Goal: Check status: Check status

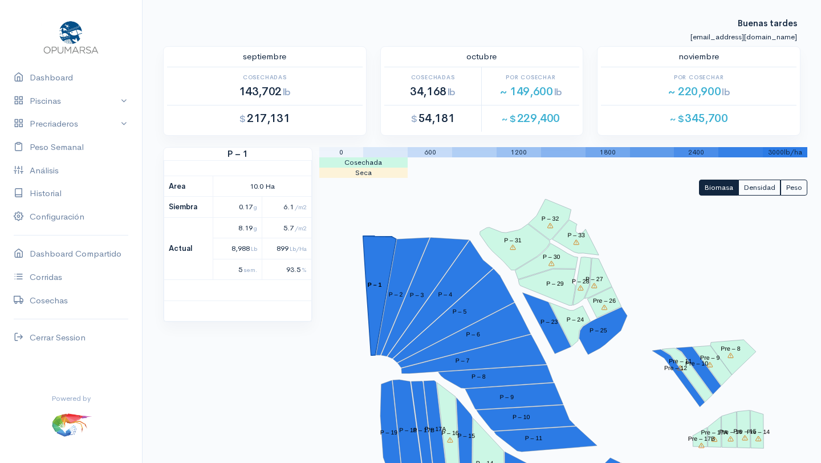
scroll to position [25, 0]
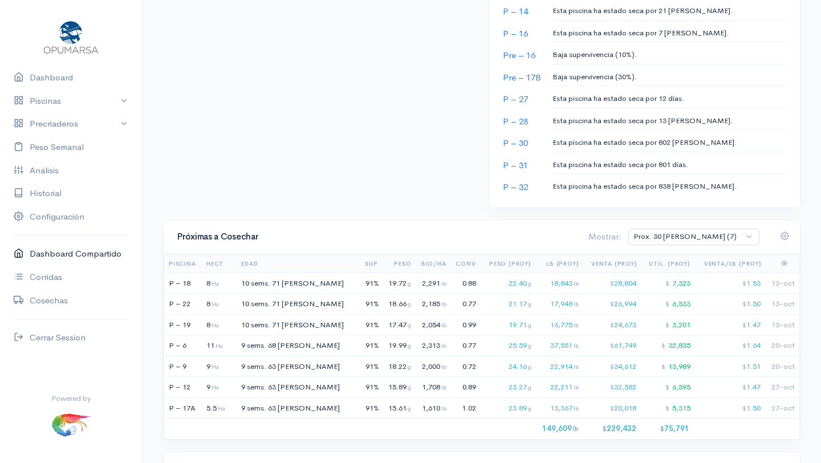
scroll to position [767, 0]
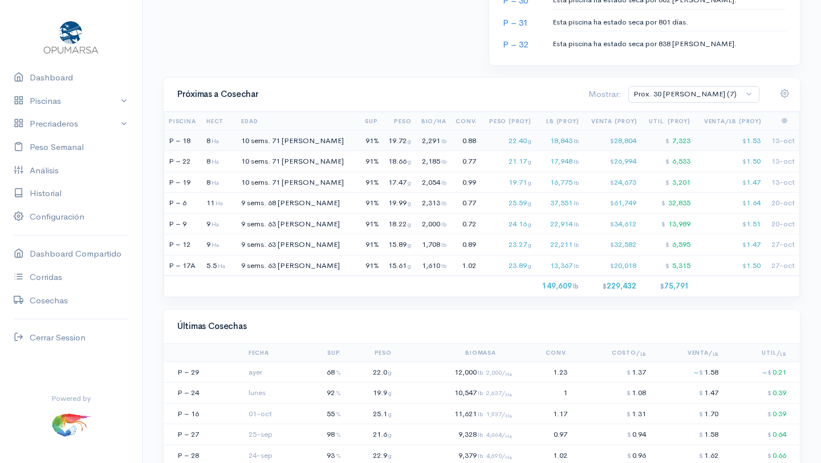
click at [417, 141] on div "2,291 lb" at bounding box center [431, 140] width 28 height 11
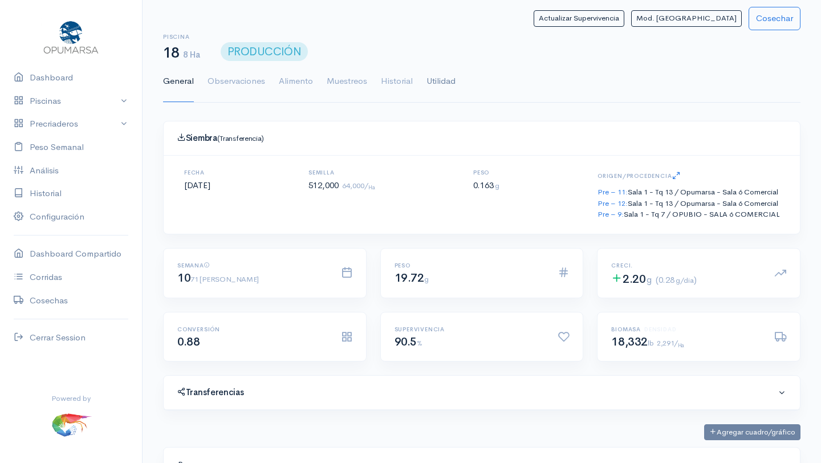
click at [442, 80] on link "Utilidad" at bounding box center [440, 81] width 29 height 41
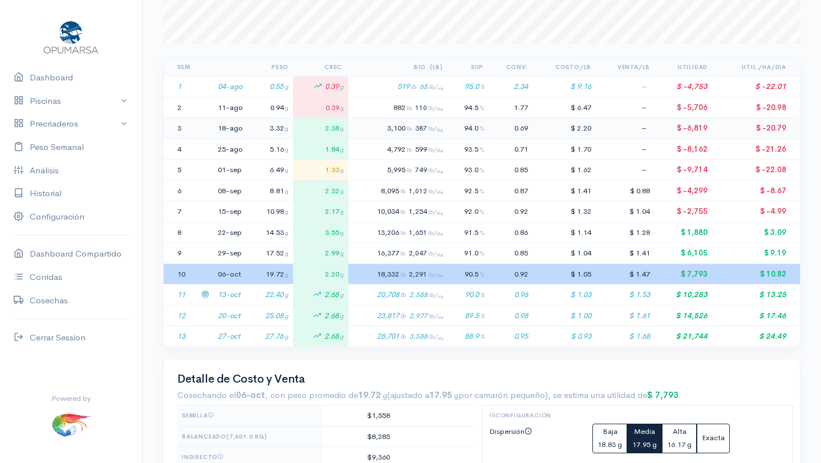
scroll to position [205, 0]
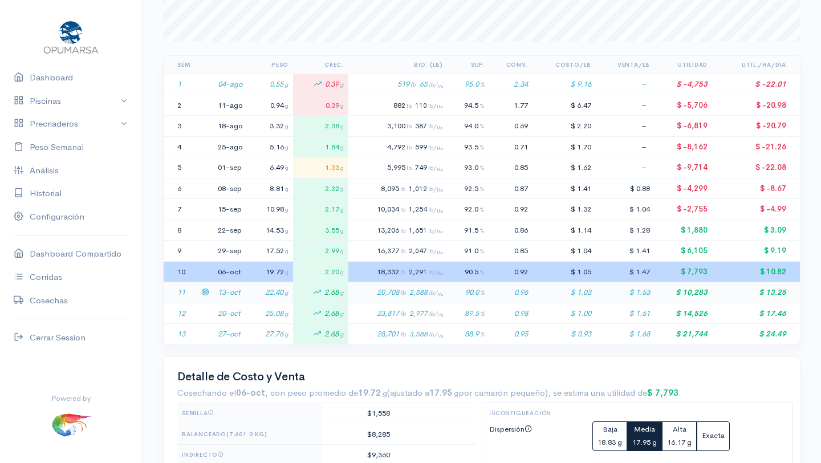
click at [233, 290] on td "13-oct" at bounding box center [230, 292] width 34 height 21
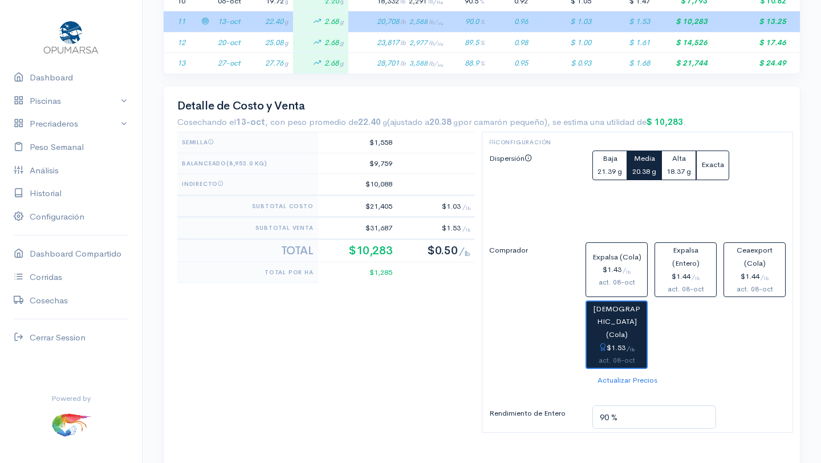
scroll to position [477, 0]
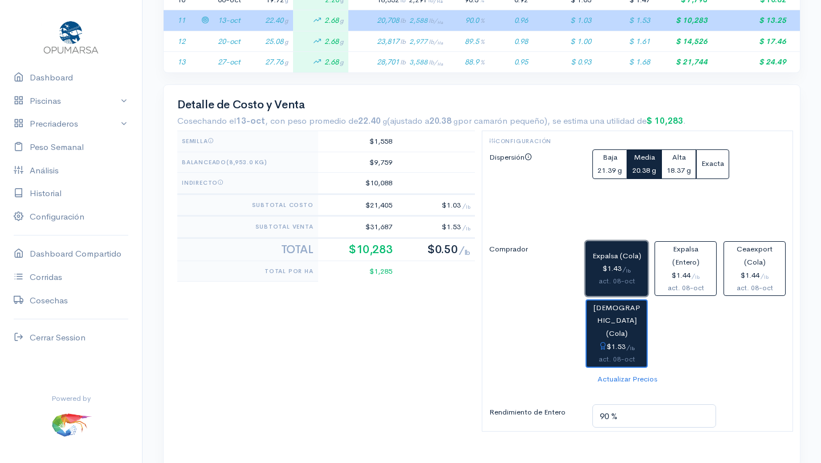
click at [621, 273] on div "$1.43 / lb" at bounding box center [617, 268] width 52 height 13
click at [619, 340] on div "$1.53 / lb" at bounding box center [616, 346] width 51 height 13
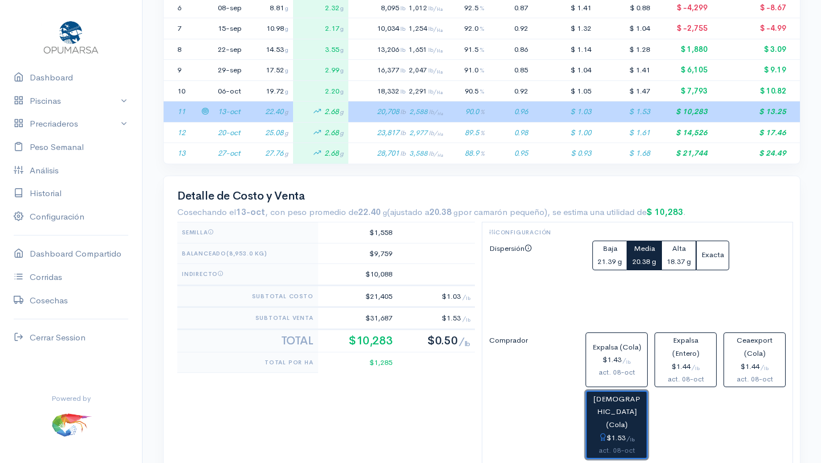
scroll to position [390, 0]
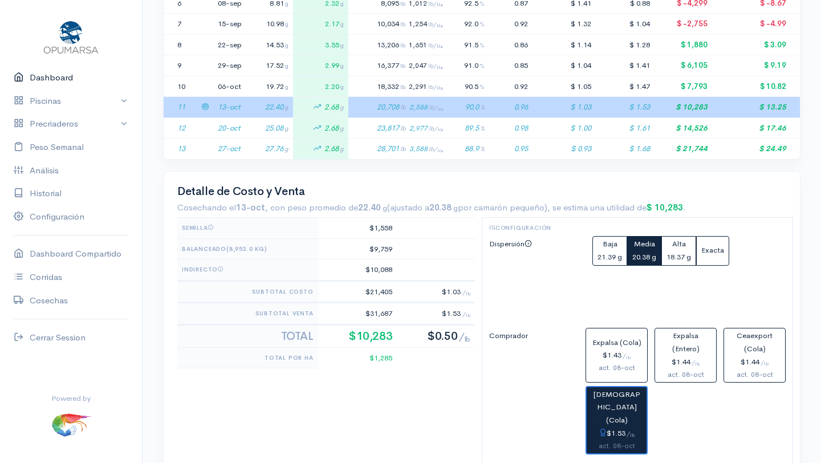
click at [59, 76] on link "Dashboard" at bounding box center [71, 77] width 142 height 23
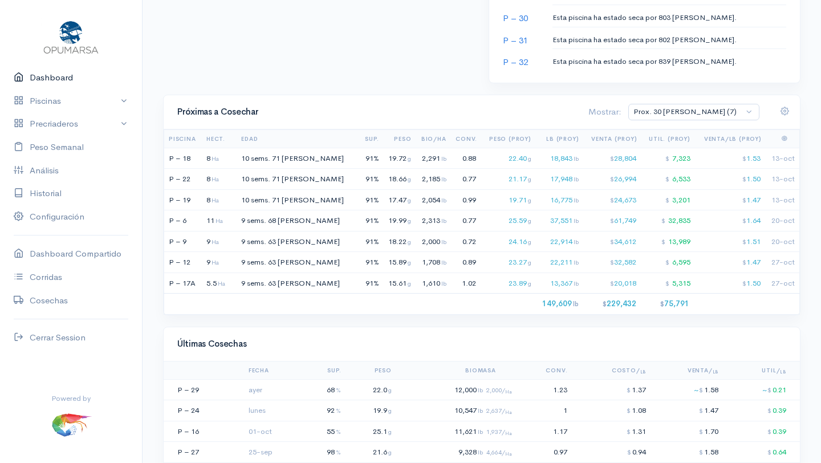
scroll to position [747, 0]
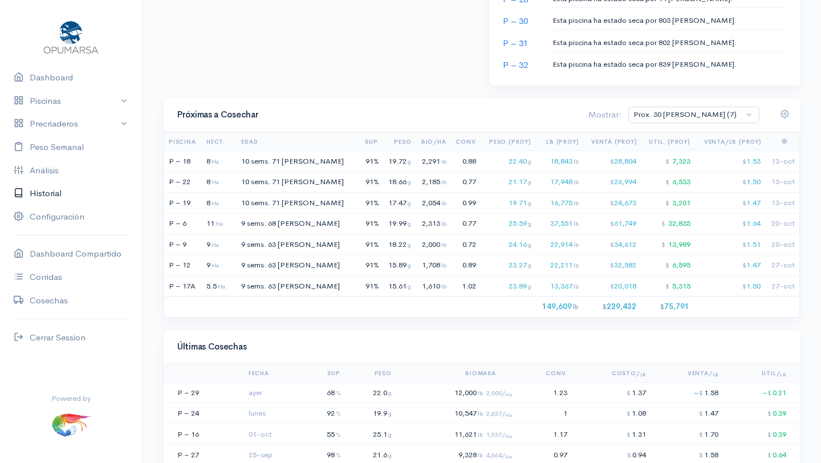
click at [46, 190] on link "Historial" at bounding box center [71, 193] width 142 height 23
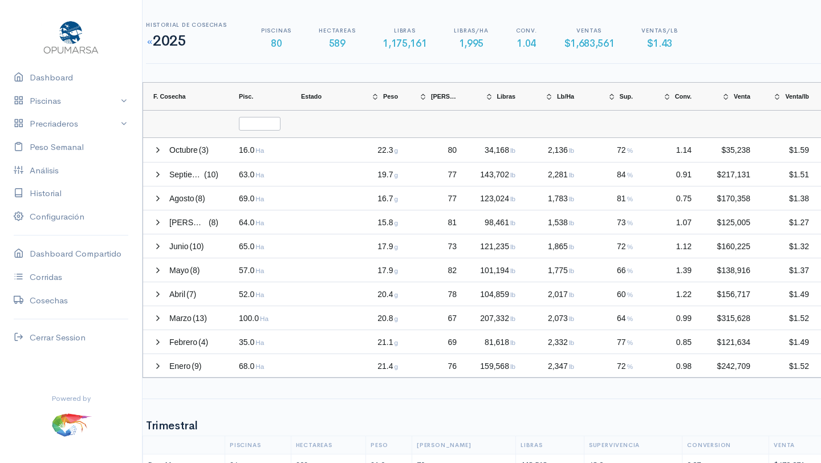
click at [152, 44] on small at bounding box center [149, 41] width 7 height 7
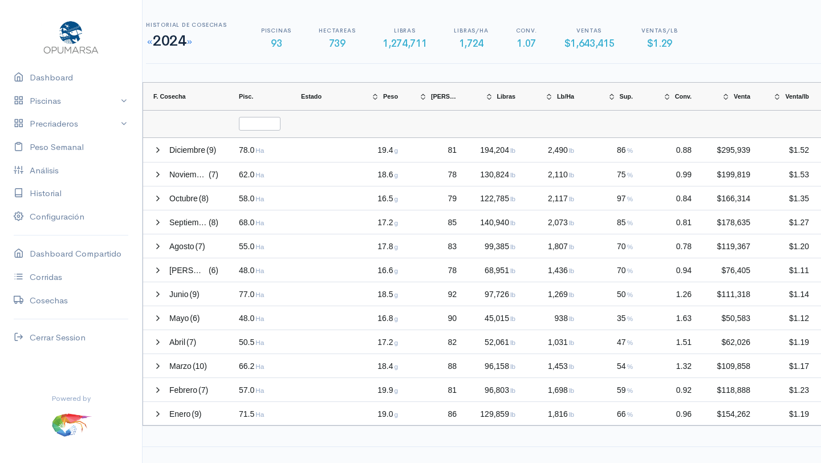
click at [148, 42] on small at bounding box center [149, 41] width 7 height 7
click at [150, 40] on small at bounding box center [149, 41] width 7 height 7
click at [193, 42] on small at bounding box center [189, 41] width 7 height 7
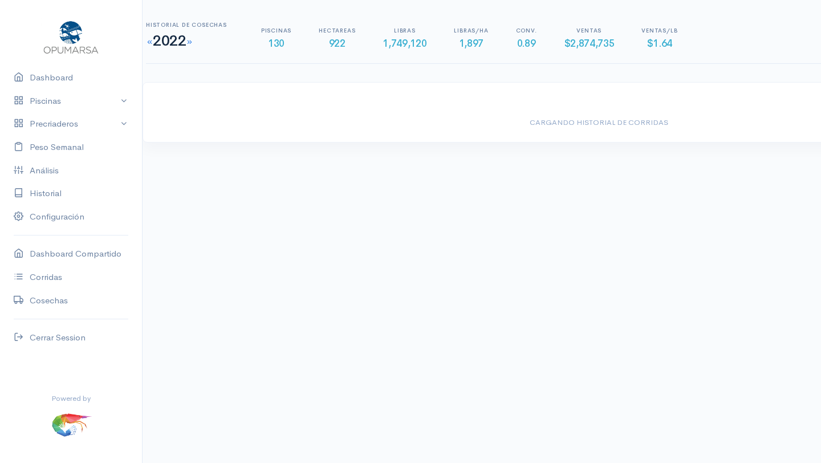
click at [193, 42] on small at bounding box center [189, 41] width 7 height 7
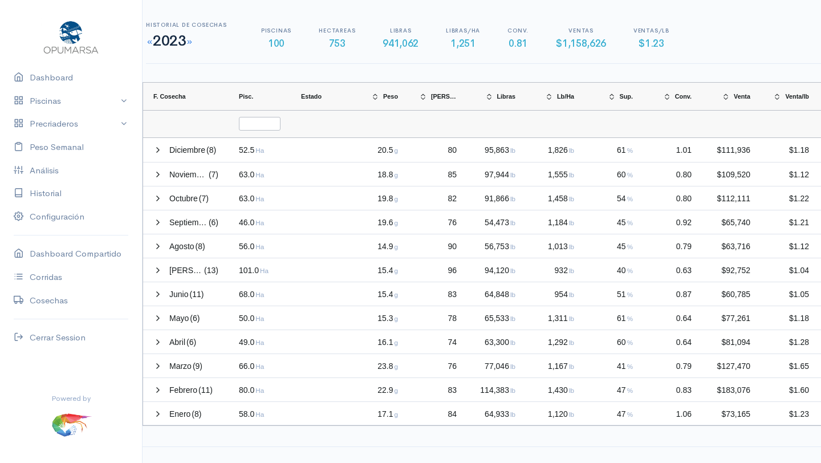
click at [193, 42] on small at bounding box center [189, 41] width 7 height 7
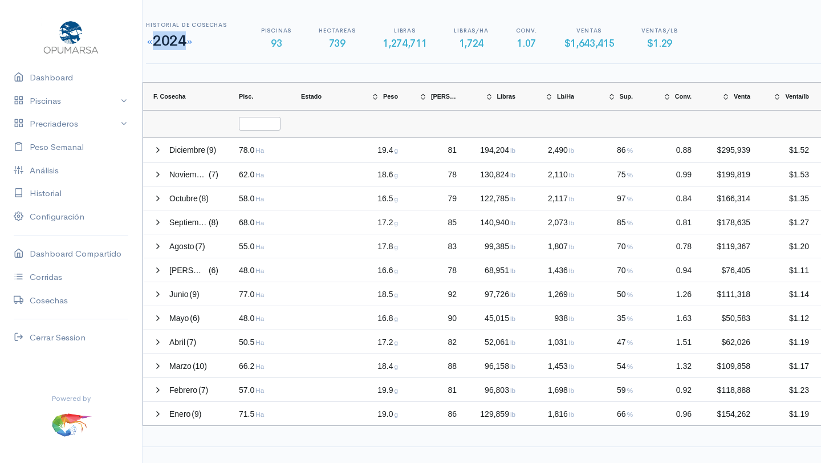
click at [193, 42] on small at bounding box center [189, 41] width 7 height 7
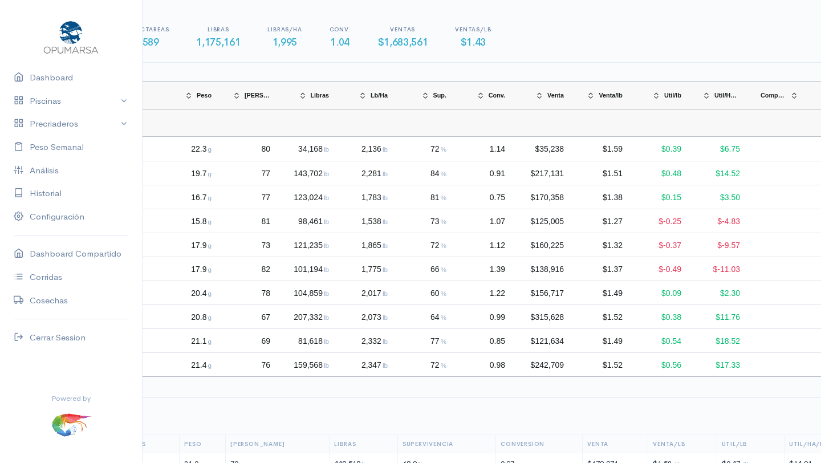
scroll to position [1, 0]
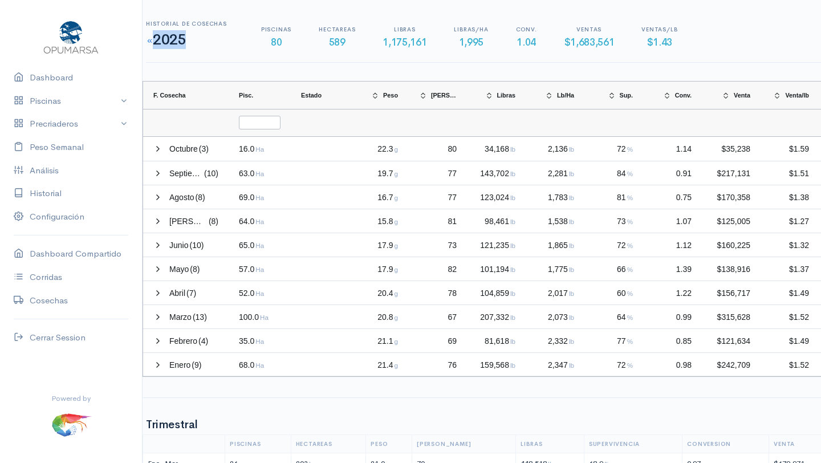
click at [150, 43] on small at bounding box center [149, 40] width 7 height 7
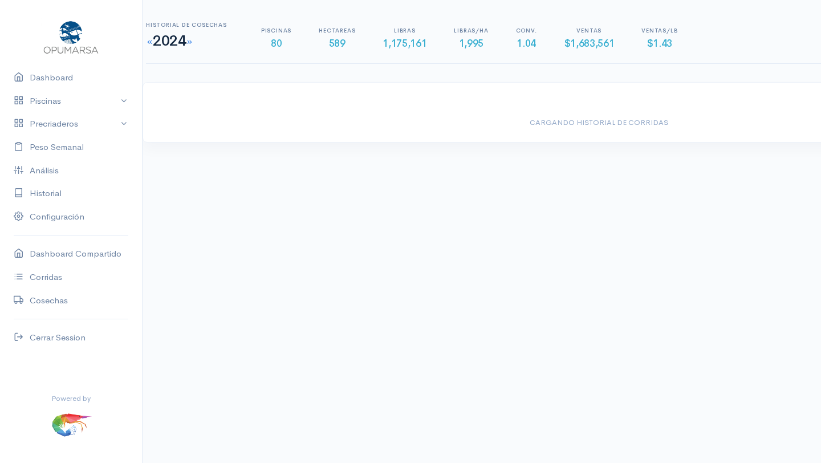
scroll to position [0, 0]
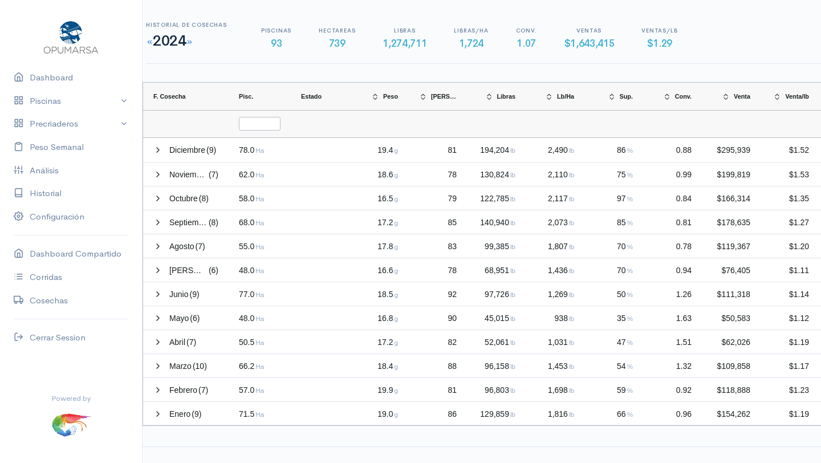
click at [148, 42] on small at bounding box center [149, 41] width 7 height 7
click at [150, 44] on small at bounding box center [149, 41] width 7 height 7
click at [186, 40] on small at bounding box center [182, 41] width 7 height 7
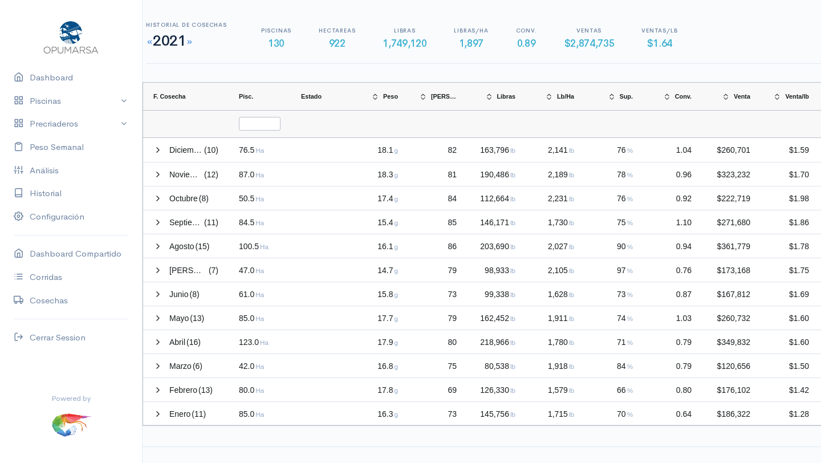
click at [193, 41] on small at bounding box center [189, 41] width 7 height 7
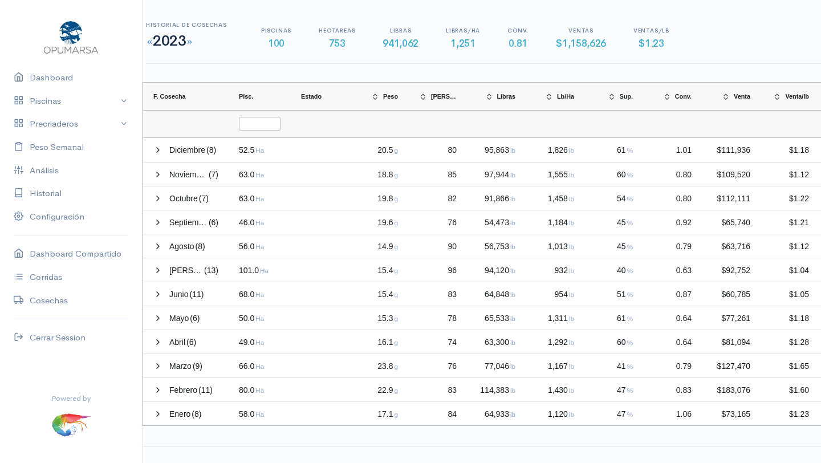
click at [193, 41] on small at bounding box center [189, 41] width 7 height 7
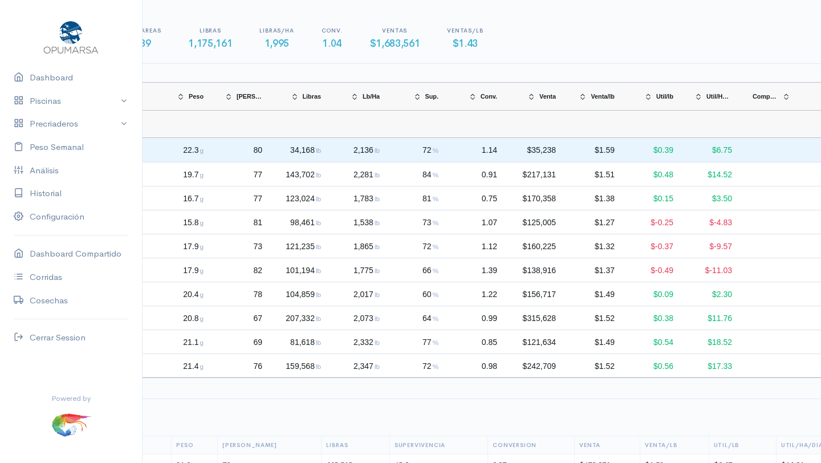
scroll to position [0, 203]
